Goal: Use online tool/utility: Utilize a website feature to perform a specific function

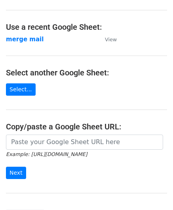
scroll to position [31, 0]
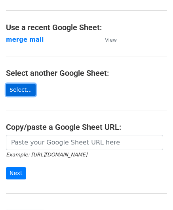
click at [18, 86] on link "Select..." at bounding box center [21, 90] width 30 height 12
click at [20, 88] on link "Select..." at bounding box center [21, 90] width 30 height 12
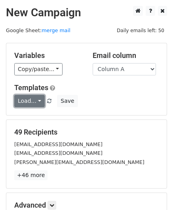
click at [29, 101] on link "Load..." at bounding box center [29, 101] width 31 height 12
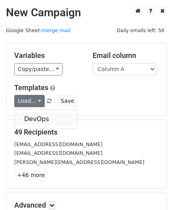
click at [31, 120] on link "DevOps" at bounding box center [46, 119] width 63 height 13
